Goal: Information Seeking & Learning: Learn about a topic

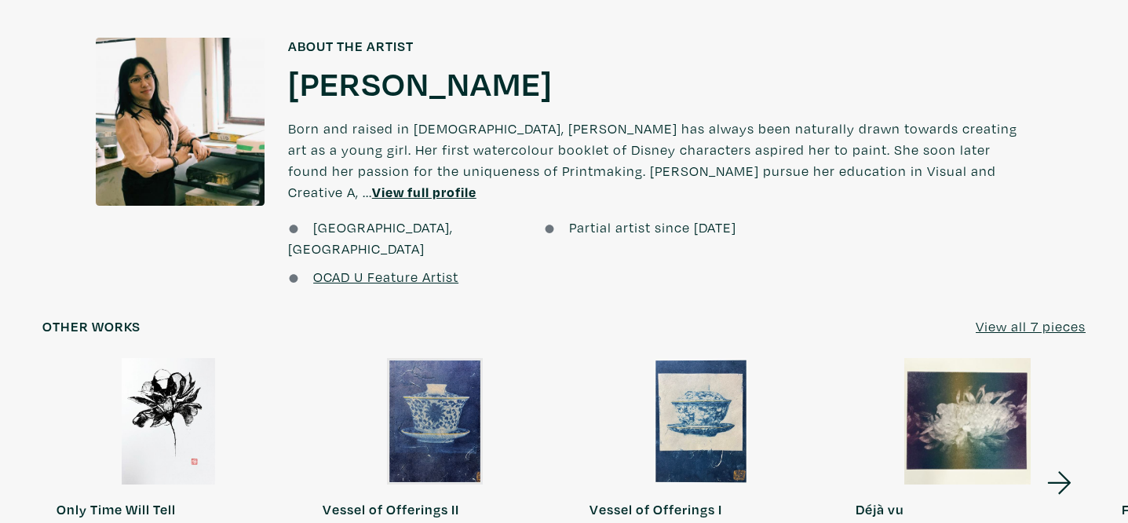
scroll to position [1563, 0]
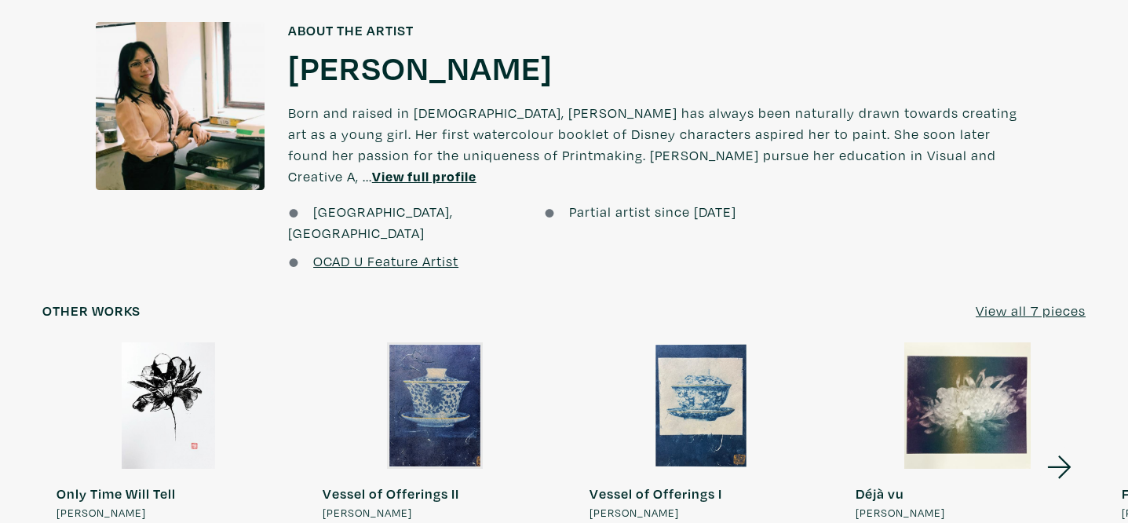
click at [366, 68] on h1 "[PERSON_NAME]" at bounding box center [420, 67] width 265 height 42
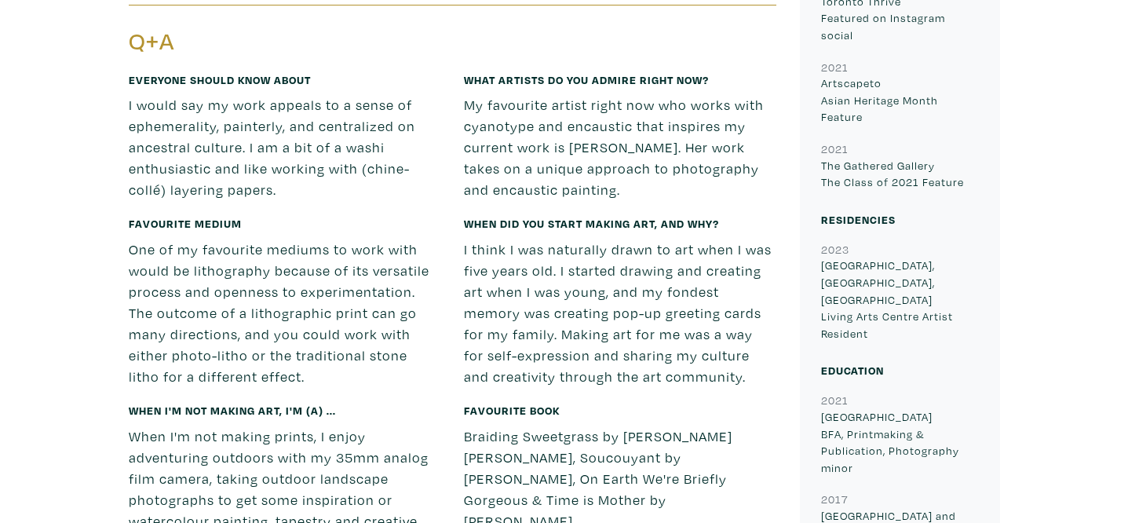
scroll to position [3502, 0]
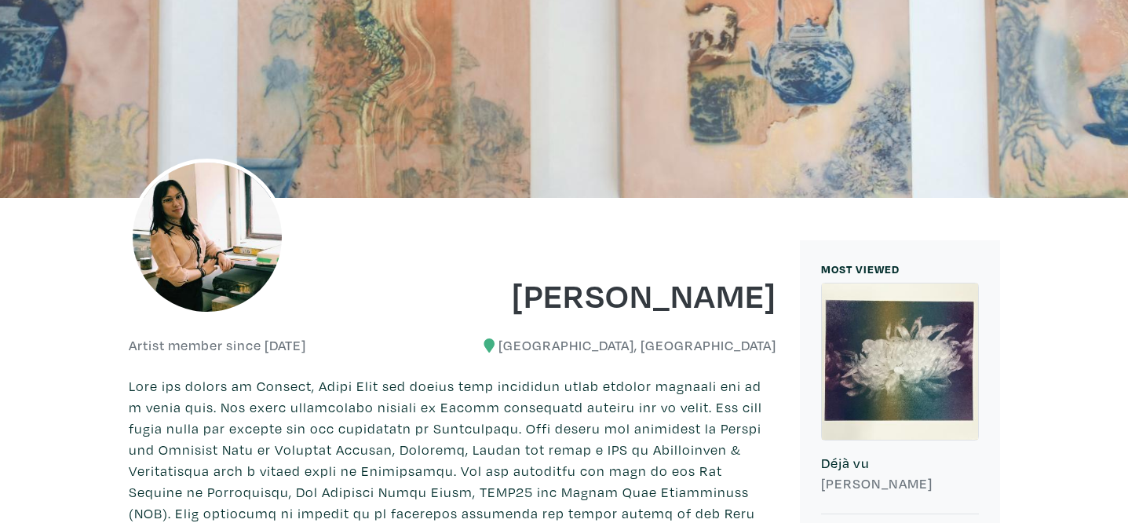
scroll to position [0, 0]
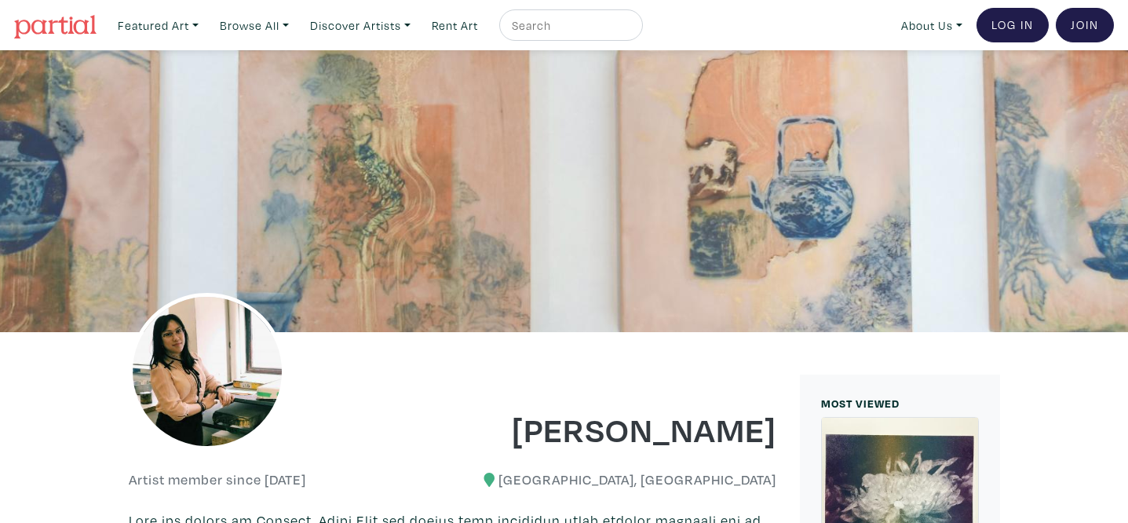
click at [596, 28] on input "text" at bounding box center [569, 26] width 118 height 20
type input "anoosh"
click at [631, 30] on button "submit" at bounding box center [631, 30] width 0 height 0
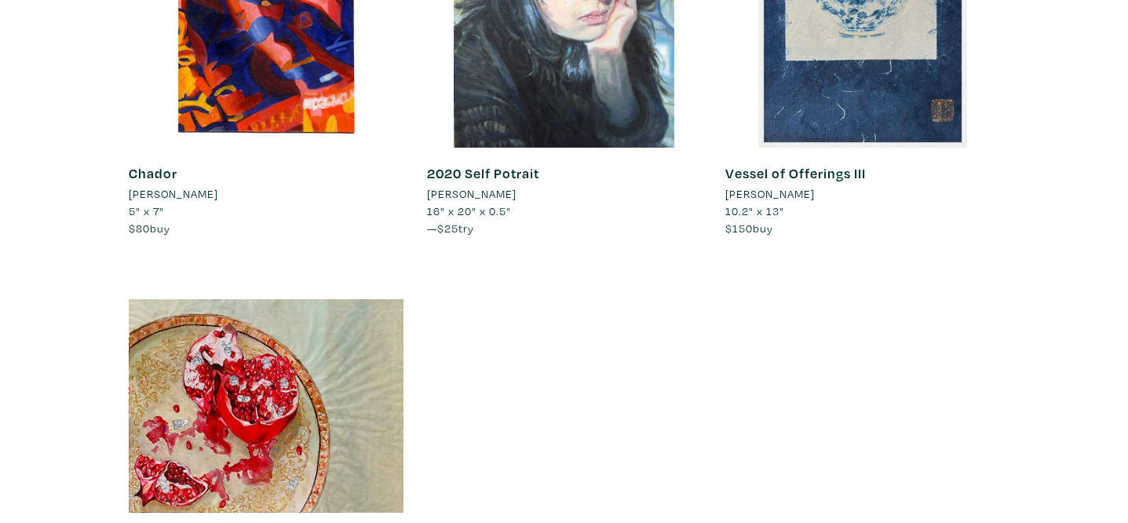
scroll to position [27, 0]
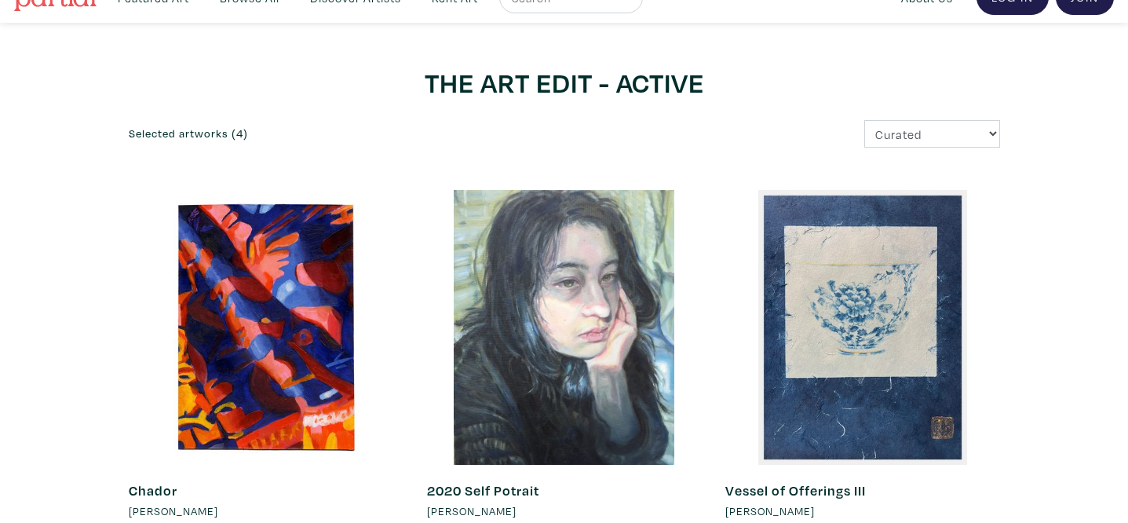
click at [900, 153] on div "THE ART EDIT - ACTIVE Selected artworks (4) Curated Newest Random Price: Low to…" at bounding box center [564, 523] width 895 height 916
click at [899, 134] on select "Curated Newest Random Price: Low to High Price: High to Low" at bounding box center [932, 133] width 136 height 27
select select "random"
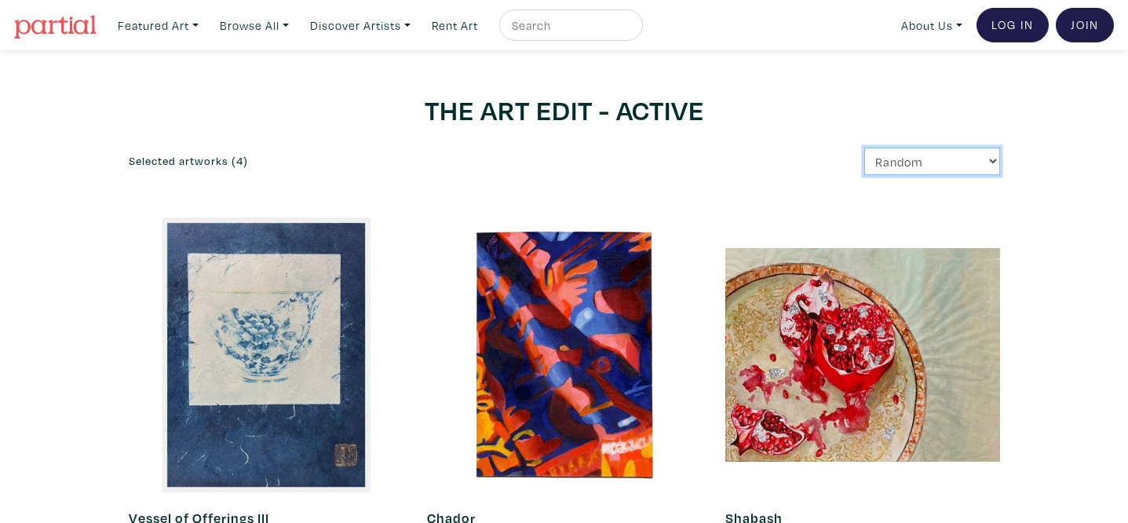
click at [933, 163] on select "Curated Newest Random Price: Low to High Price: High to Low" at bounding box center [932, 161] width 136 height 27
select select "price_desc"
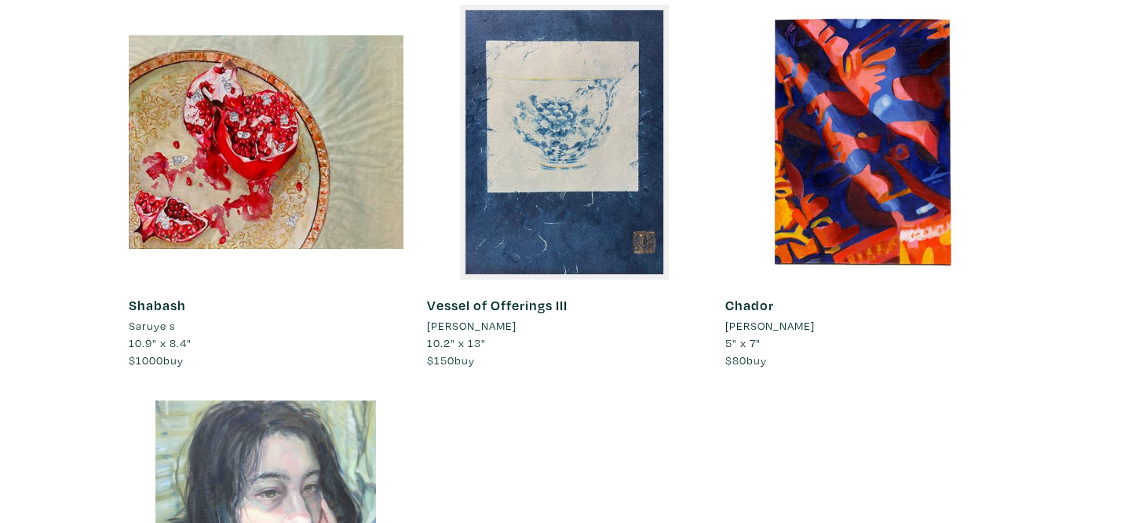
scroll to position [153, 0]
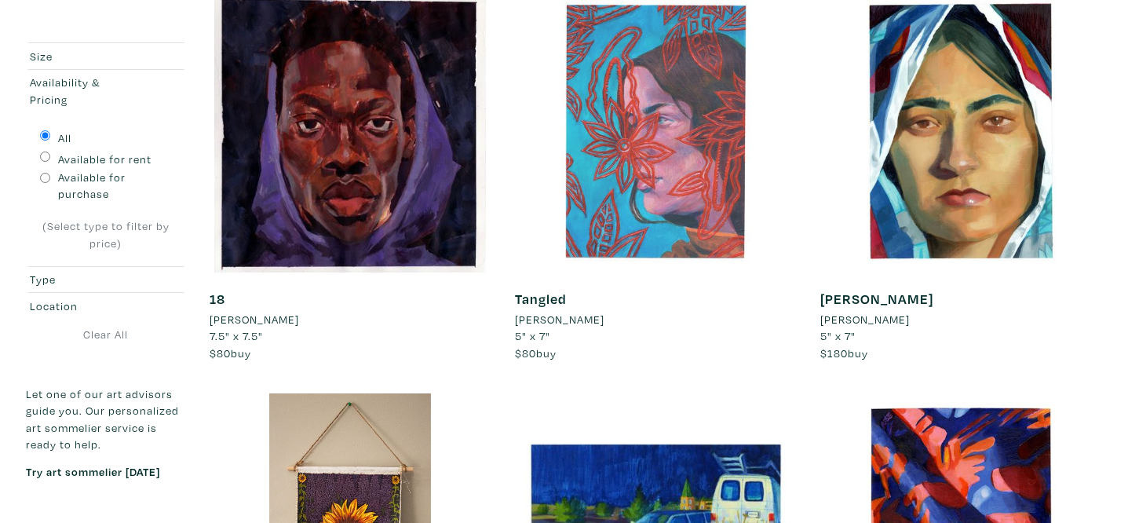
scroll to position [289, 0]
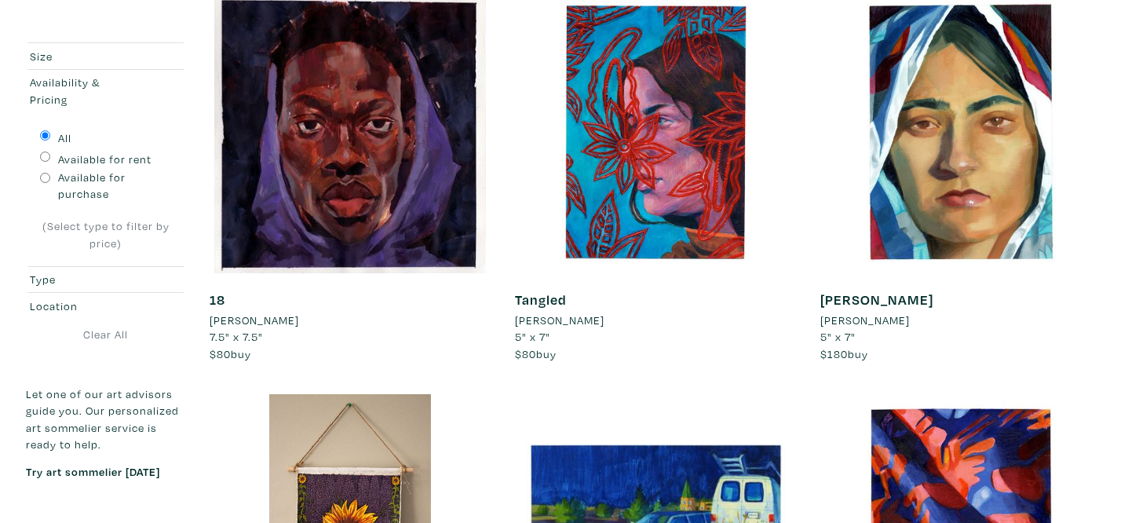
click at [296, 318] on li "[PERSON_NAME]" at bounding box center [254, 320] width 89 height 17
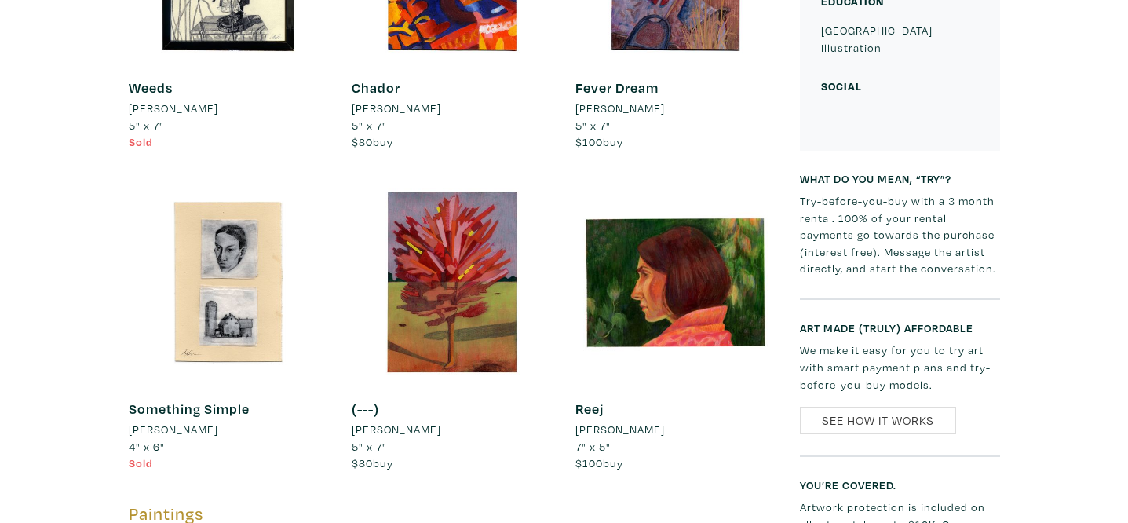
scroll to position [1520, 0]
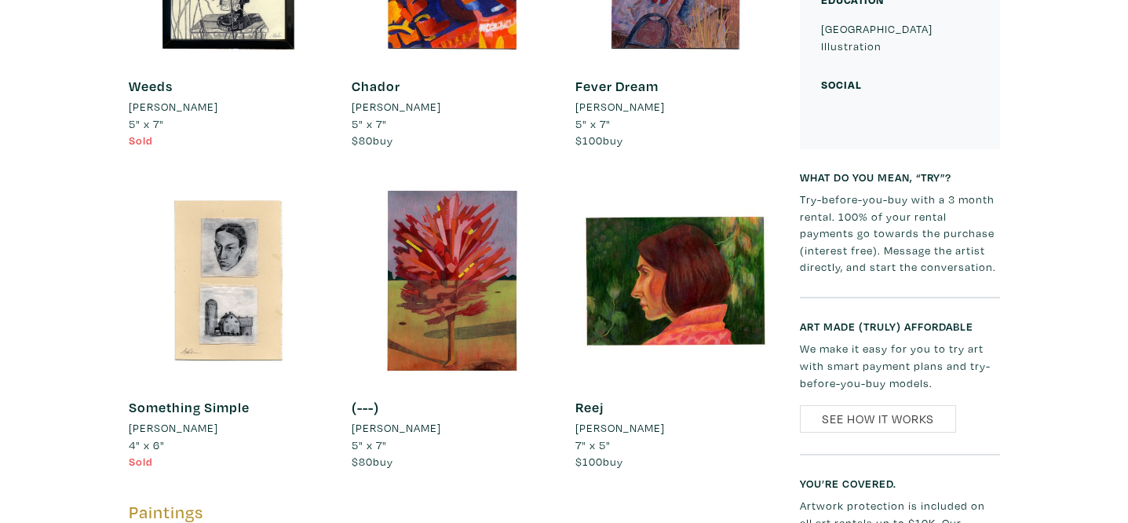
click at [866, 110] on div at bounding box center [900, 117] width 158 height 21
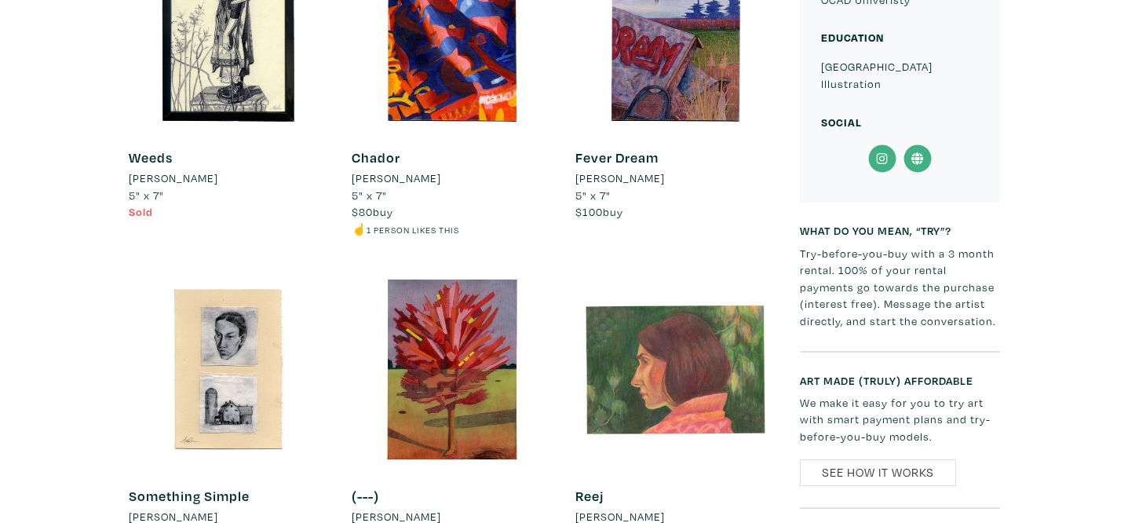
scroll to position [1477, 0]
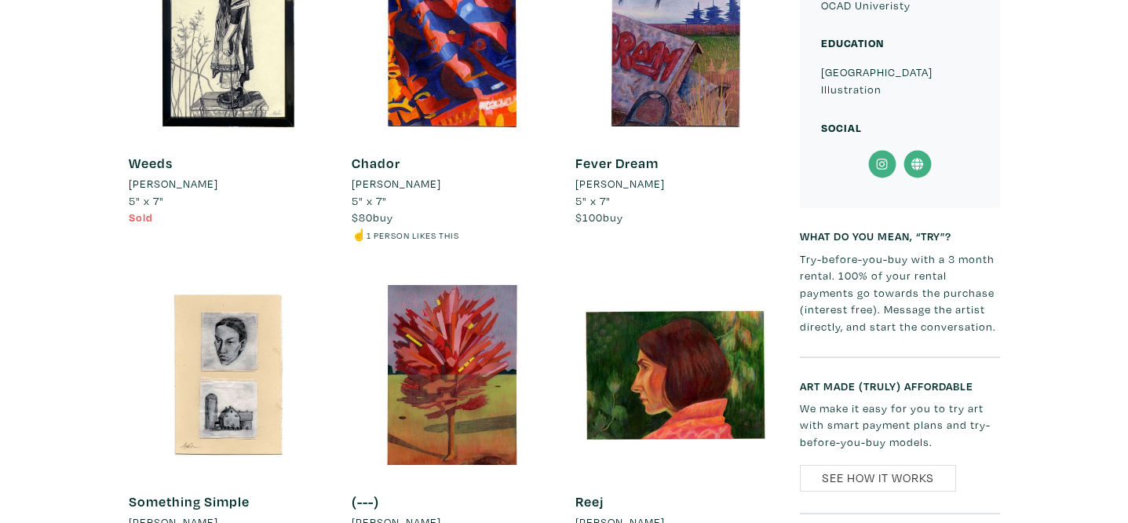
click at [888, 169] on icon at bounding box center [881, 164] width 35 height 28
